Goal: Find specific page/section: Find specific page/section

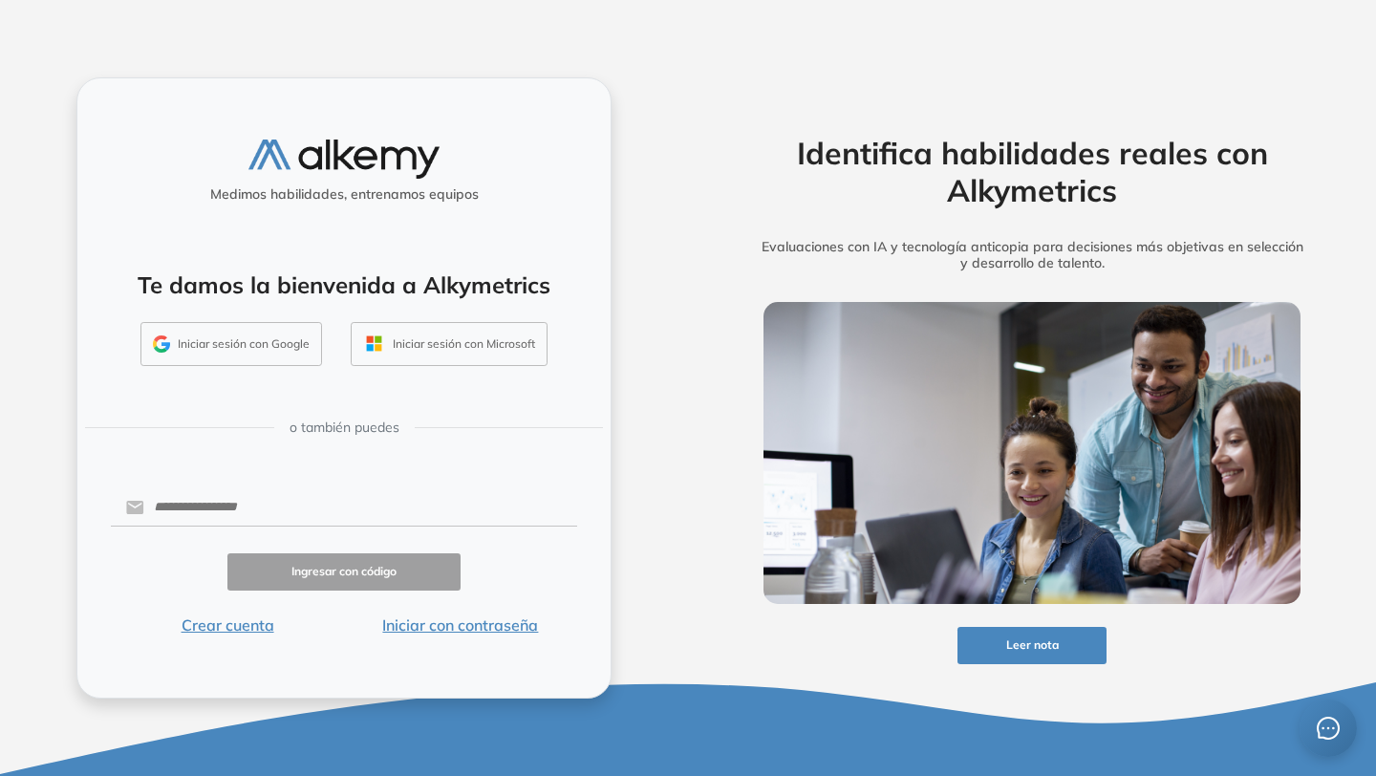
click at [285, 336] on button "Iniciar sesión con Google" at bounding box center [230, 344] width 181 height 44
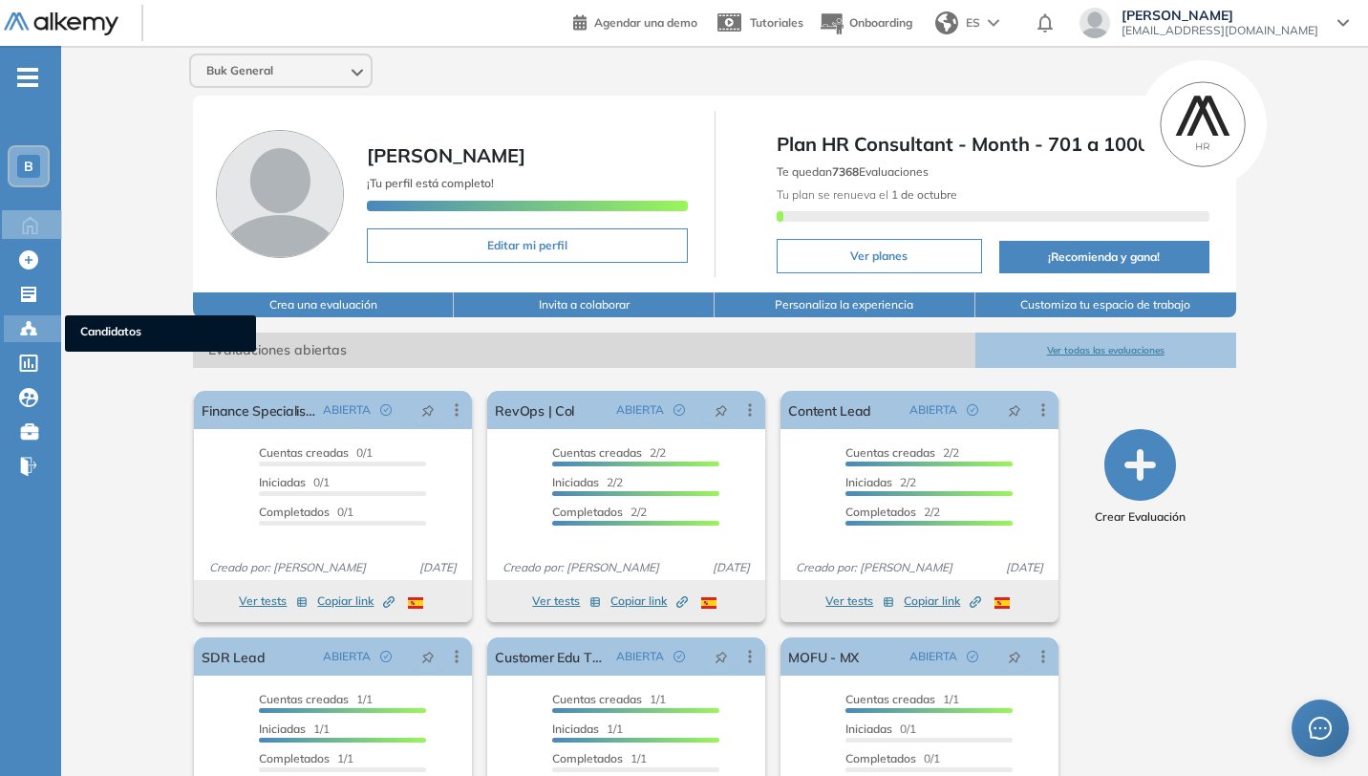
click at [22, 333] on icon at bounding box center [24, 333] width 6 height 4
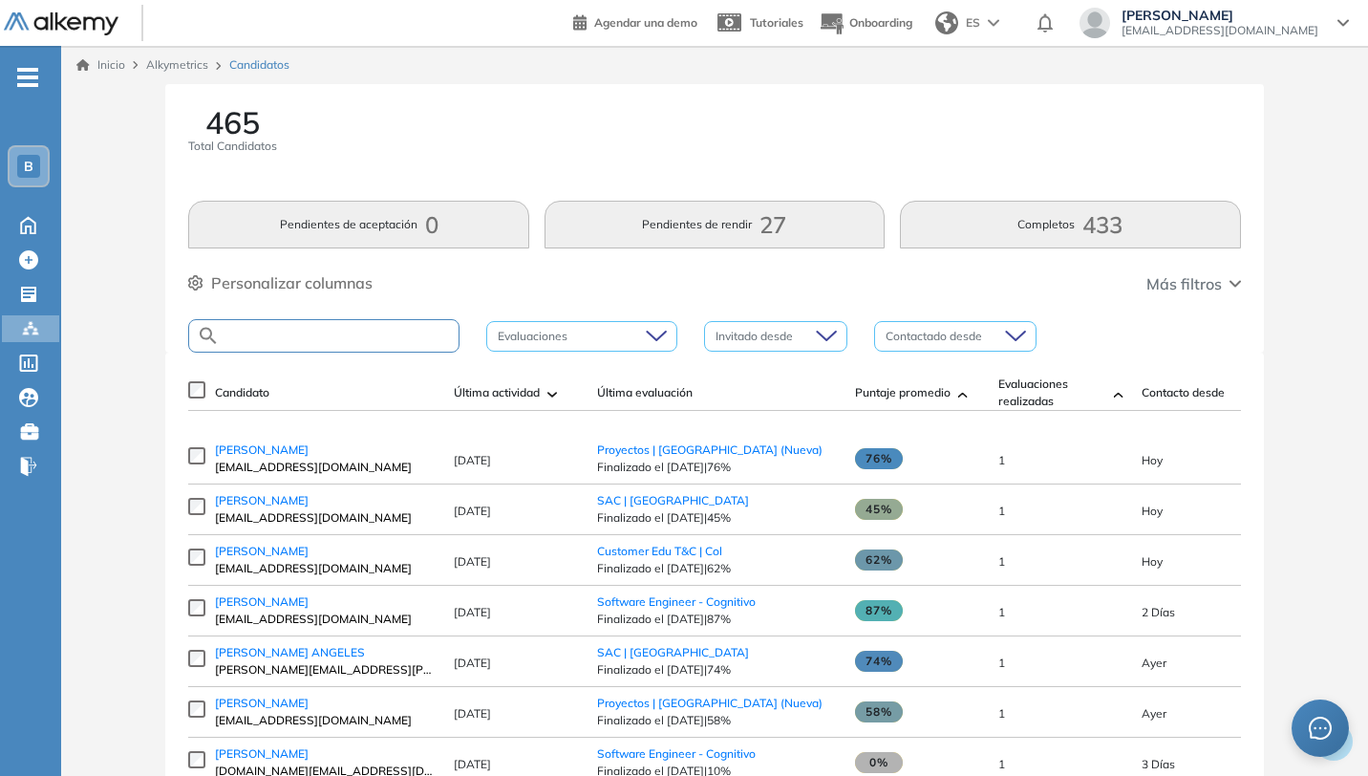
click at [334, 335] on input "text" at bounding box center [339, 336] width 239 height 14
type input "**********"
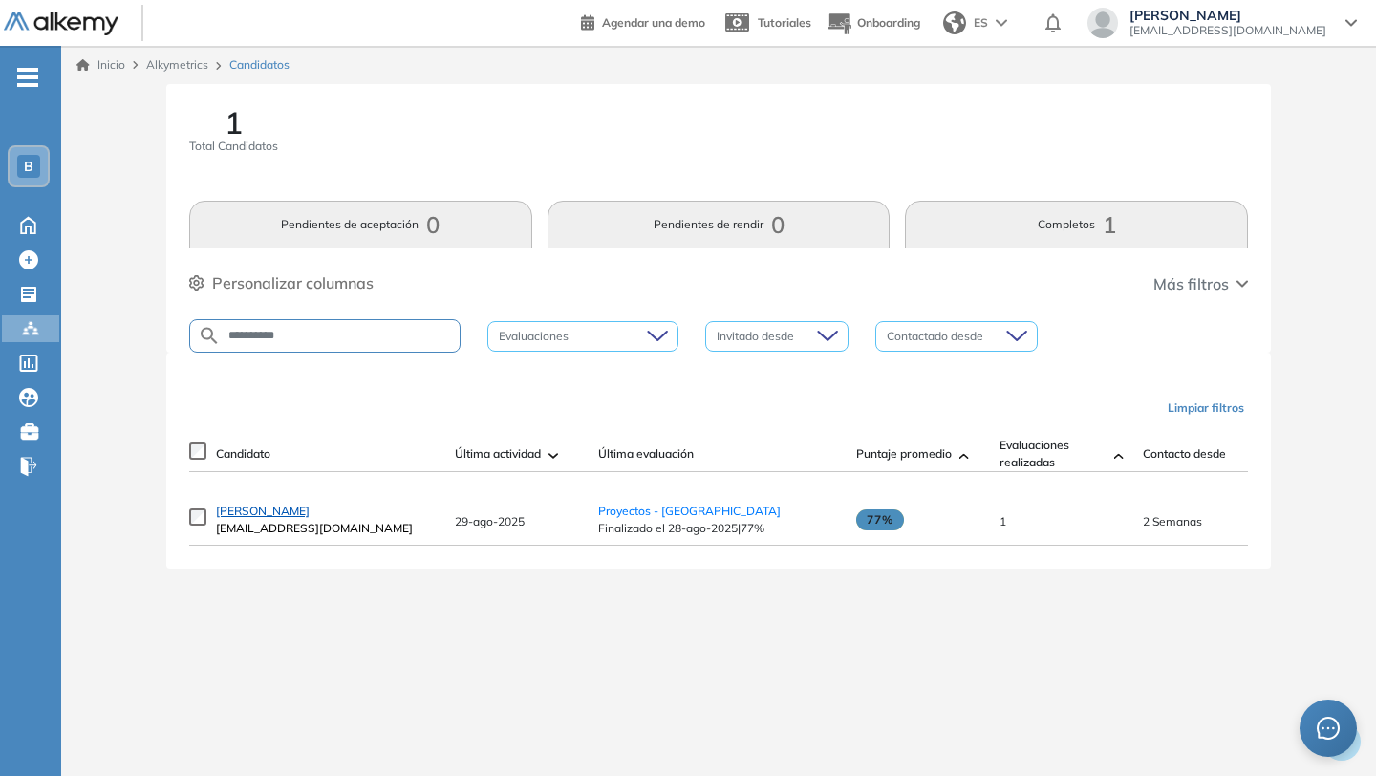
click at [278, 518] on span "[PERSON_NAME]" at bounding box center [263, 510] width 94 height 14
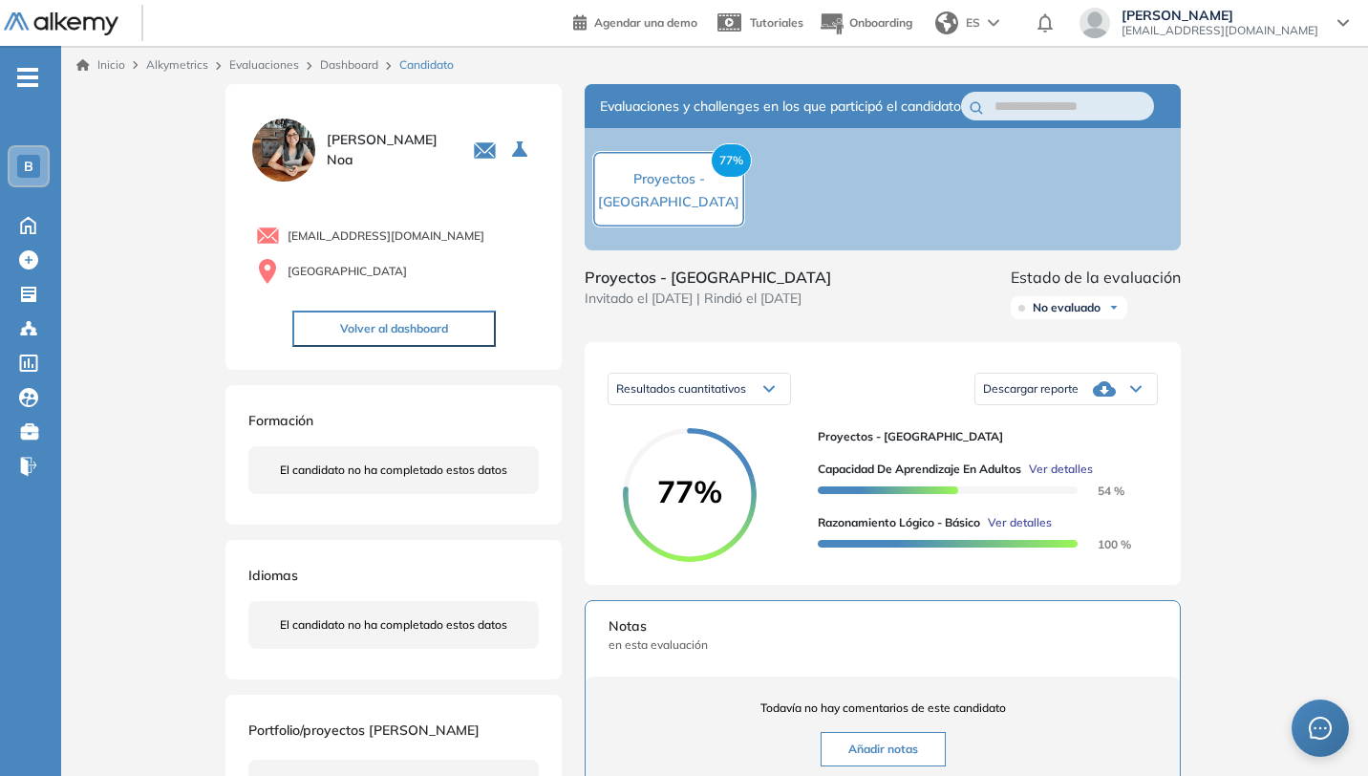
click at [1141, 408] on div "Descargar reporte" at bounding box center [1065, 389] width 181 height 38
click at [1081, 470] on li "Descargar informe resumido" at bounding box center [1055, 460] width 142 height 19
